Goal: Ask a question

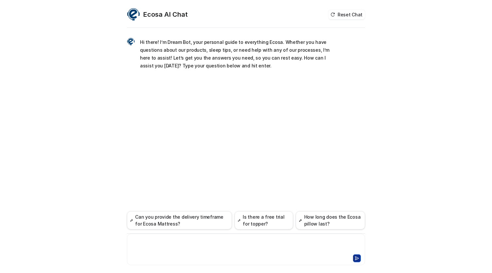
click at [218, 240] on div at bounding box center [246, 245] width 235 height 15
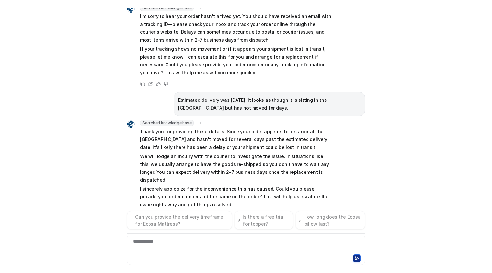
scroll to position [77, 0]
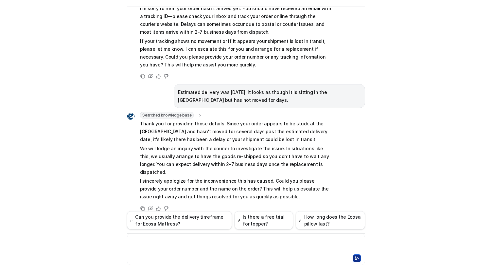
click at [189, 239] on div at bounding box center [246, 245] width 235 height 15
click at [355, 257] on icon at bounding box center [357, 257] width 4 height 3
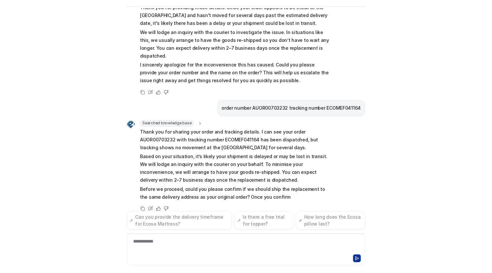
scroll to position [201, 0]
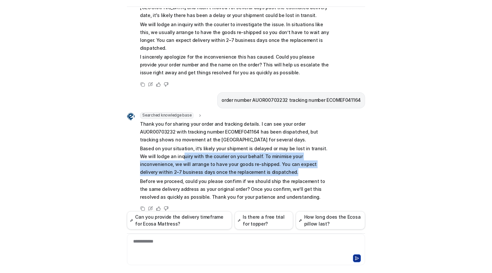
drag, startPoint x: 164, startPoint y: 146, endPoint x: 293, endPoint y: 161, distance: 130.0
click at [293, 161] on p "Based on your situation, it’s likely your shipment is delayed or may be lost in…" at bounding box center [235, 160] width 191 height 31
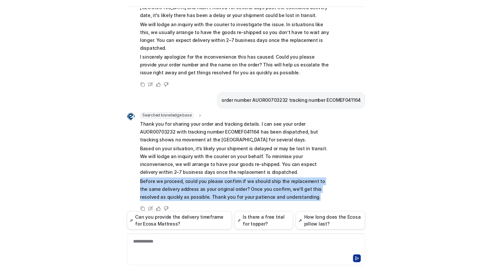
drag, startPoint x: 293, startPoint y: 161, endPoint x: 301, endPoint y: 187, distance: 27.9
click at [301, 187] on span "Thank you for sharing your order and tracking details. I can see your order AUO…" at bounding box center [235, 160] width 191 height 81
click at [301, 187] on p "Before we proceed, could you please confirm if we should ship the replacement t…" at bounding box center [235, 189] width 191 height 24
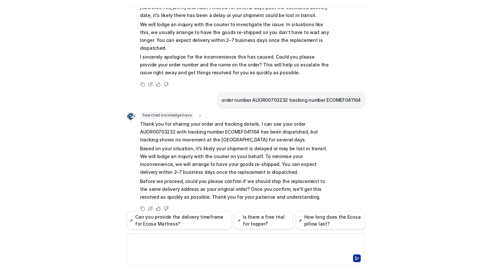
click at [212, 242] on div at bounding box center [246, 245] width 235 height 15
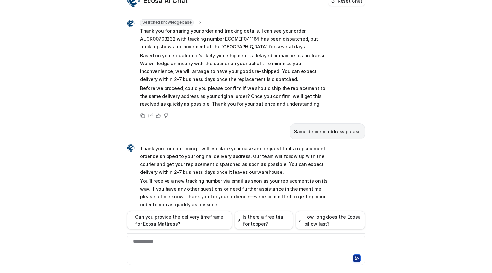
scroll to position [21, 0]
